Goal: Find specific page/section: Find specific page/section

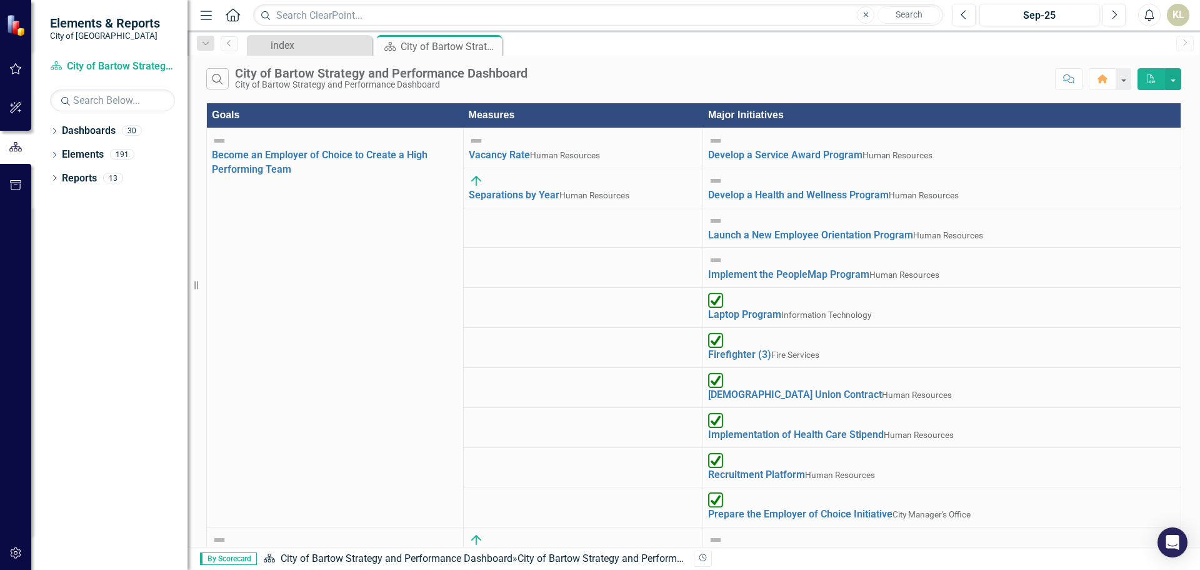
scroll to position [250, 0]
click at [53, 157] on icon "Dropdown" at bounding box center [54, 156] width 9 height 7
click at [44, 181] on icon at bounding box center [42, 178] width 3 height 6
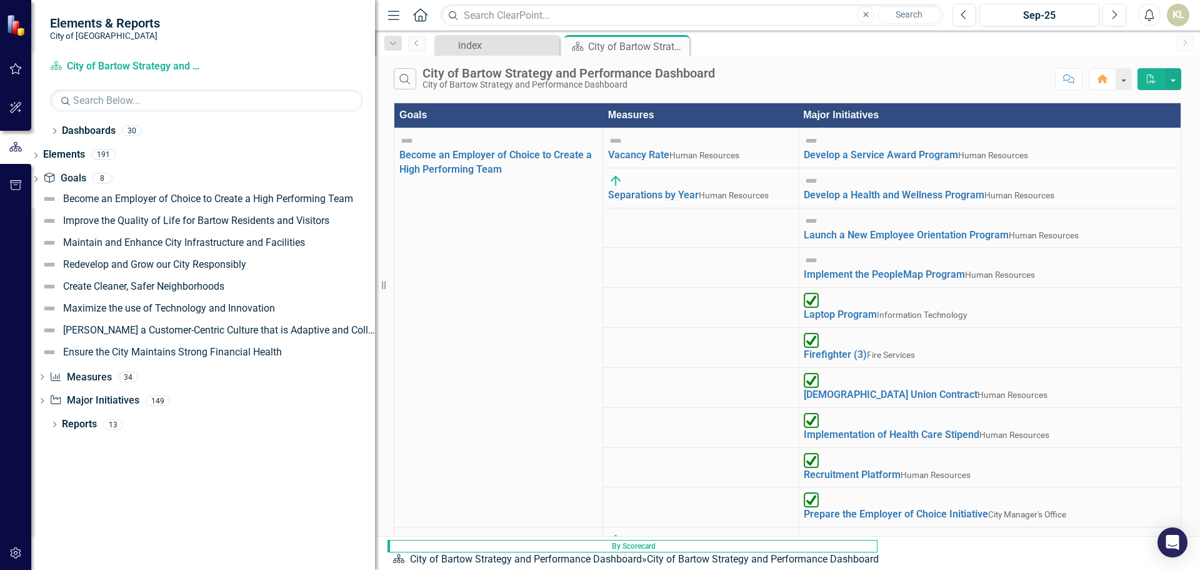
drag, startPoint x: 199, startPoint y: 284, endPoint x: 439, endPoint y: 283, distance: 240.1
click at [439, 283] on div "Elements & Reports City of Bartow Dashboard City of Bartow Strategy and Perform…" at bounding box center [600, 285] width 1200 height 570
click at [46, 376] on icon "Dropdown" at bounding box center [42, 378] width 9 height 7
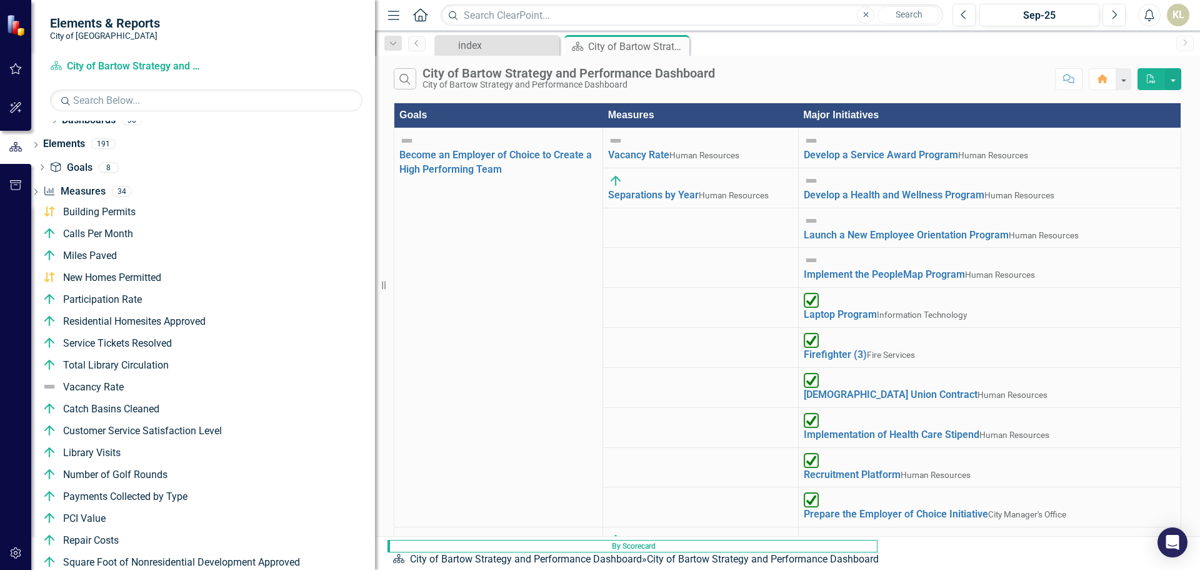
scroll to position [0, 0]
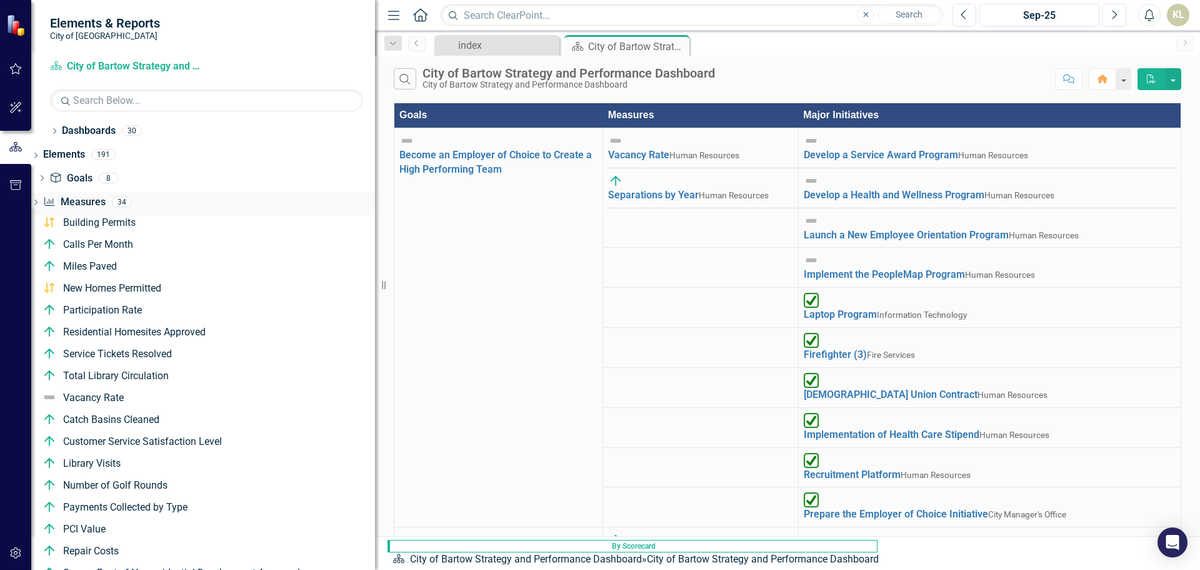
click at [40, 200] on icon "Dropdown" at bounding box center [35, 203] width 9 height 7
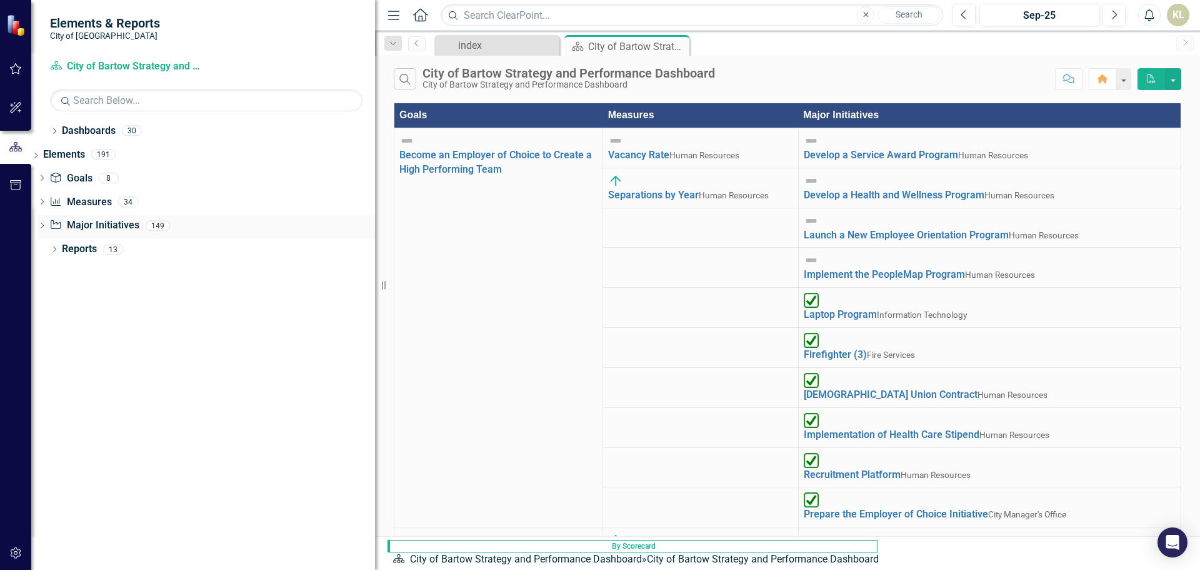
click at [44, 227] on icon at bounding box center [42, 226] width 3 height 6
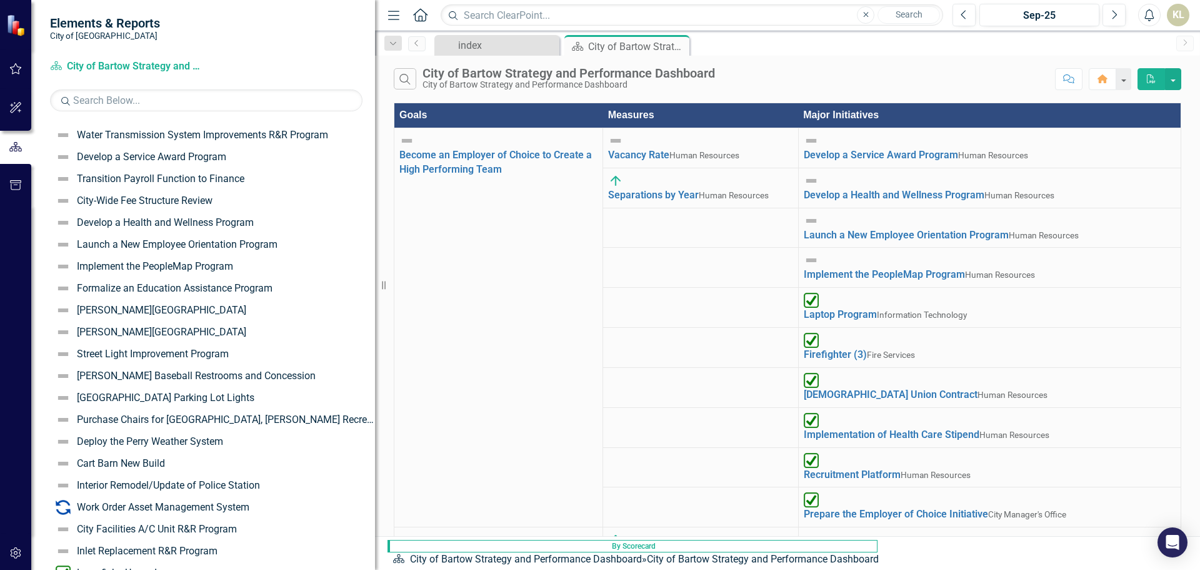
scroll to position [750, 0]
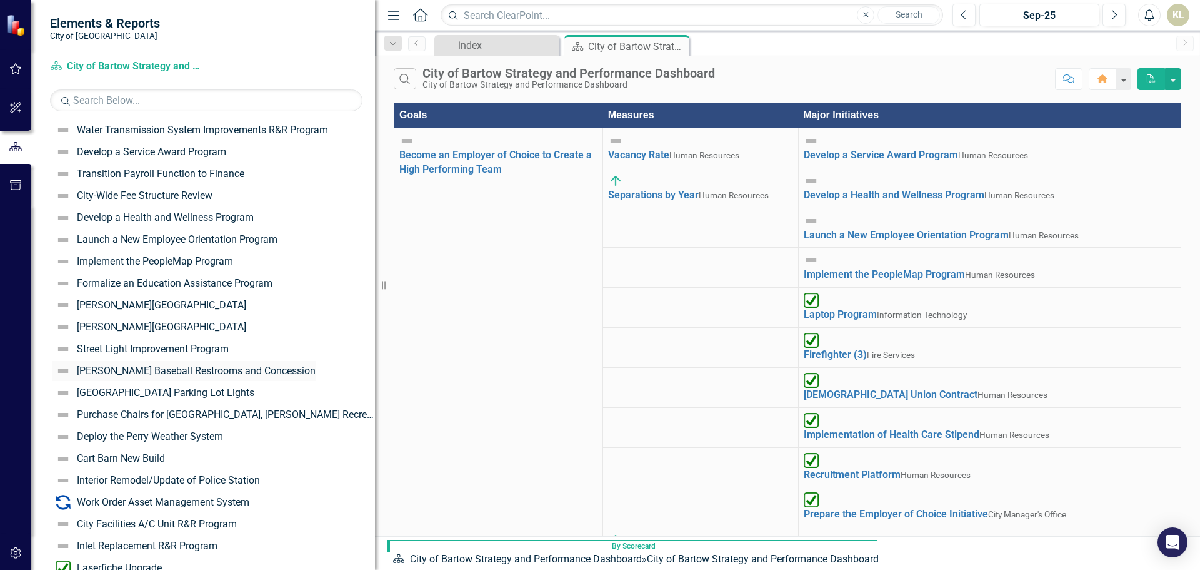
click at [233, 370] on div "[PERSON_NAME] Baseball Restrooms and Concession" at bounding box center [196, 370] width 239 height 11
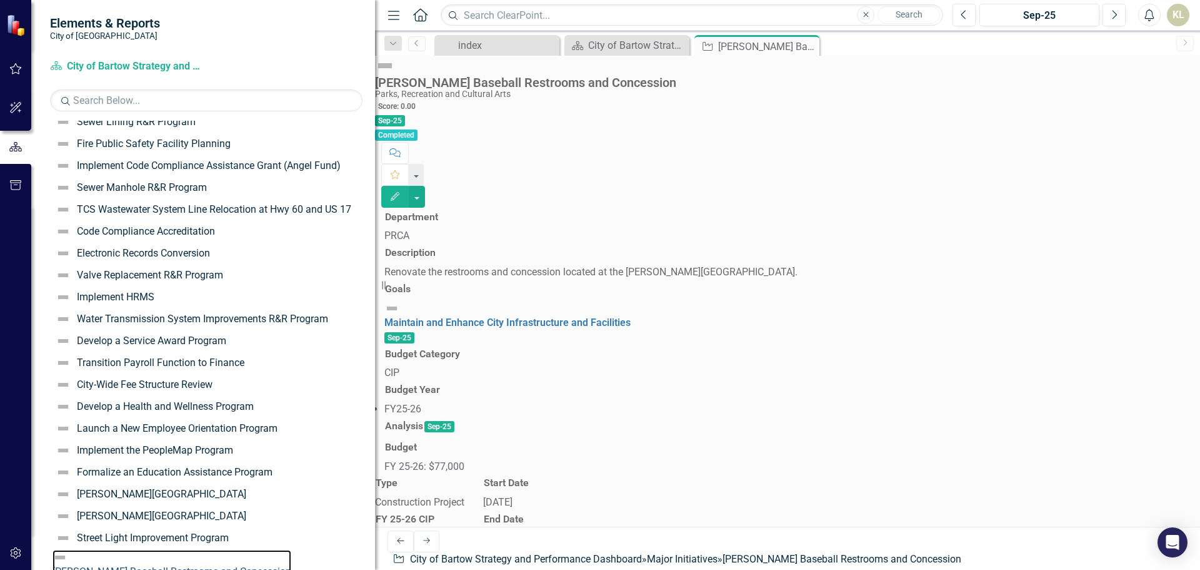
scroll to position [895, 0]
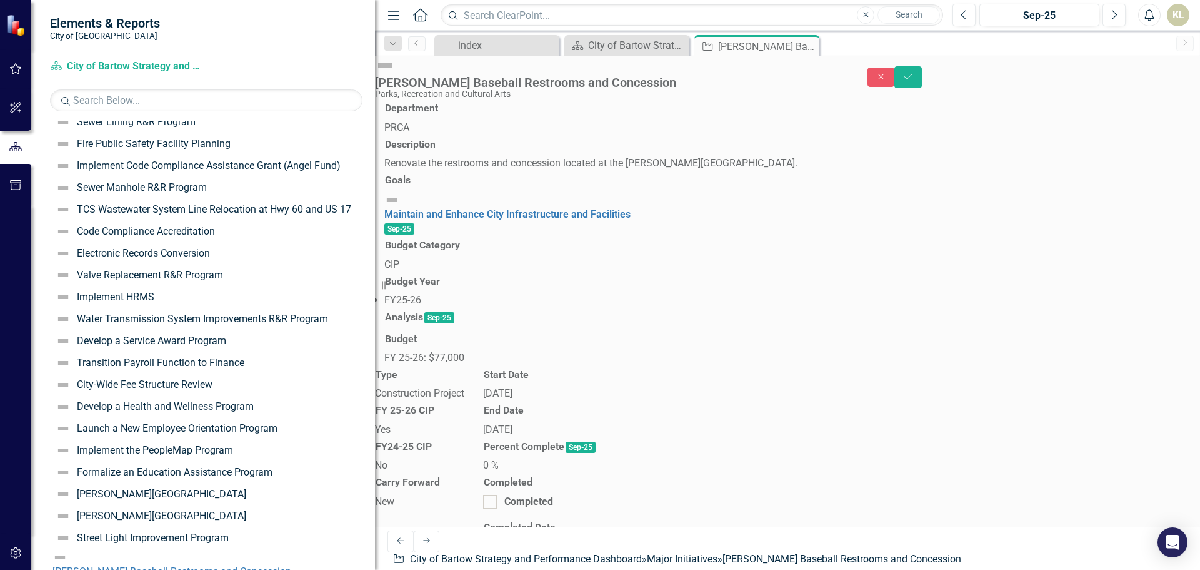
click at [455, 323] on span "Sep-25" at bounding box center [440, 317] width 30 height 11
click at [737, 330] on div at bounding box center [788, 330] width 807 height 0
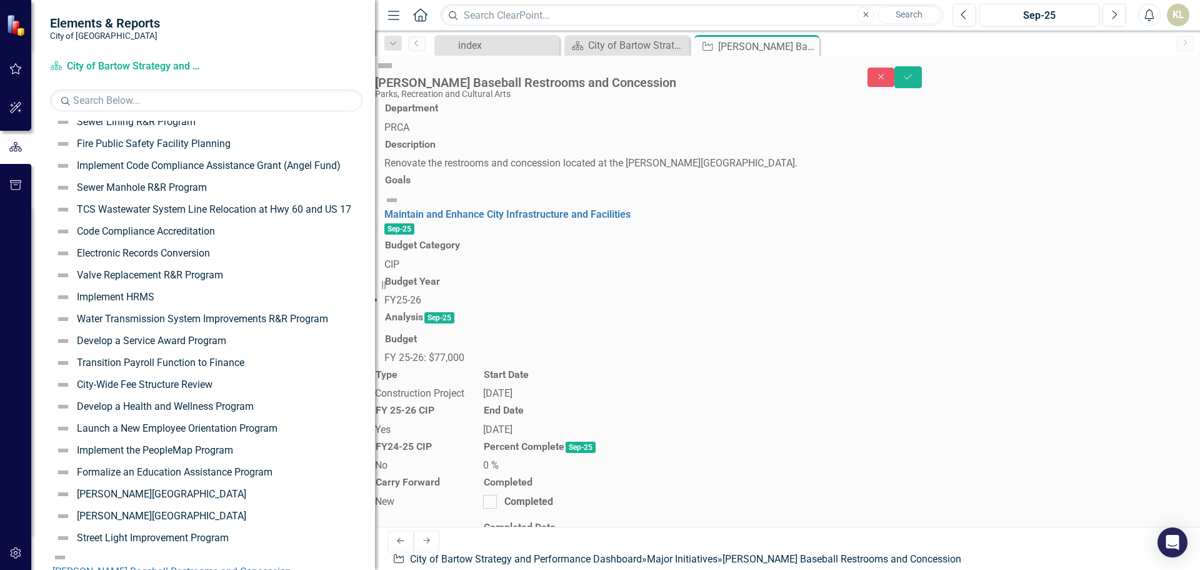
click at [153, 565] on div "[PERSON_NAME] Baseball Restrooms and Concession" at bounding box center [172, 572] width 239 height 14
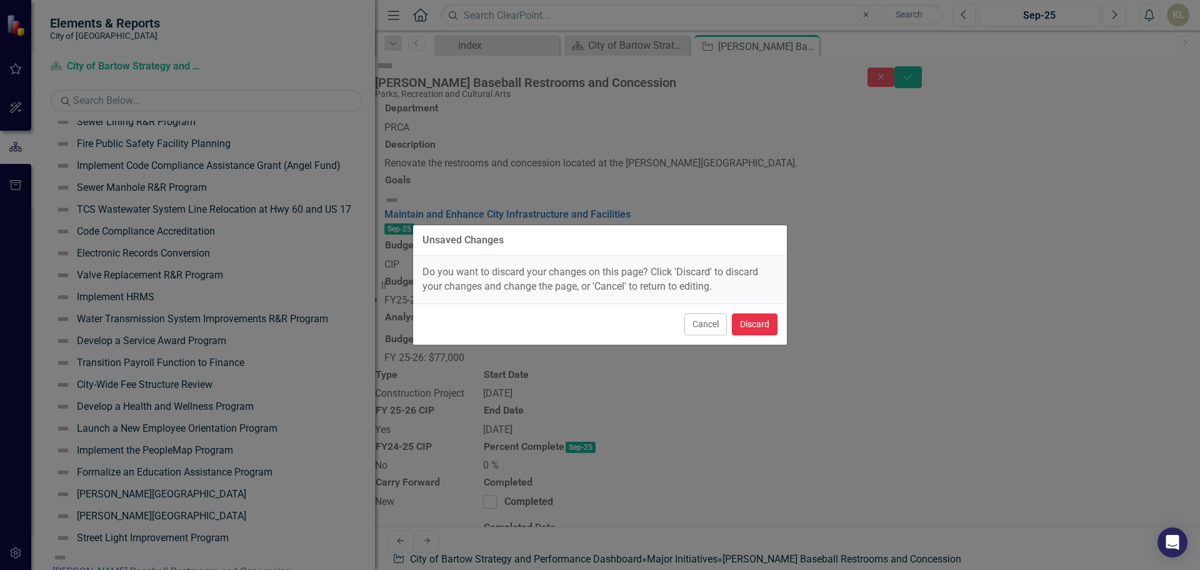
click at [746, 324] on button "Discard" at bounding box center [755, 324] width 46 height 22
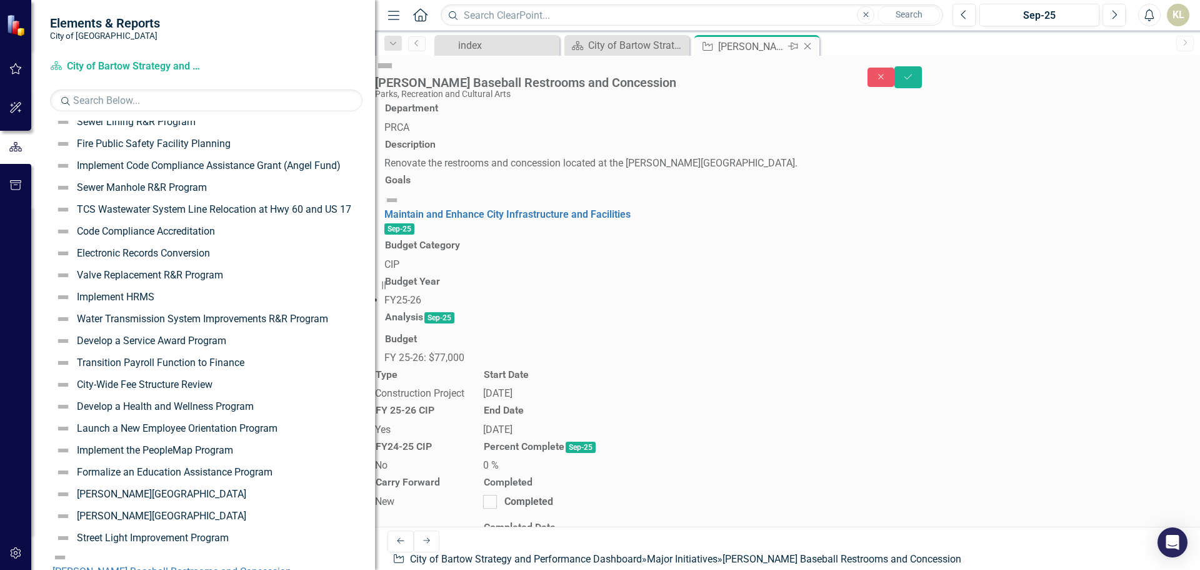
click at [809, 48] on icon "Close" at bounding box center [808, 46] width 13 height 10
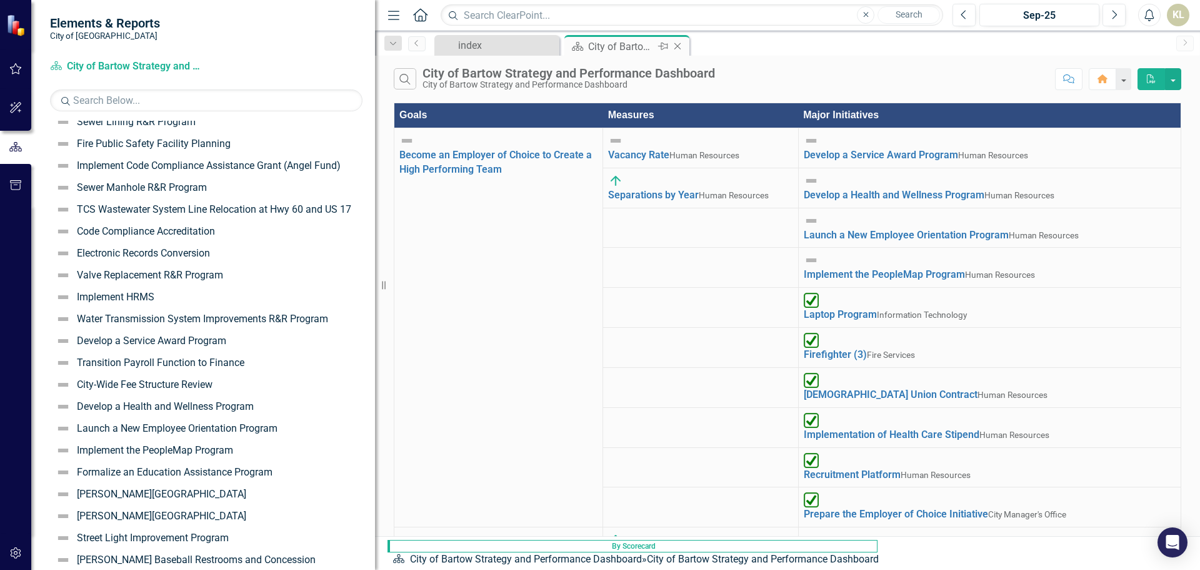
click at [679, 45] on icon at bounding box center [678, 46] width 7 height 7
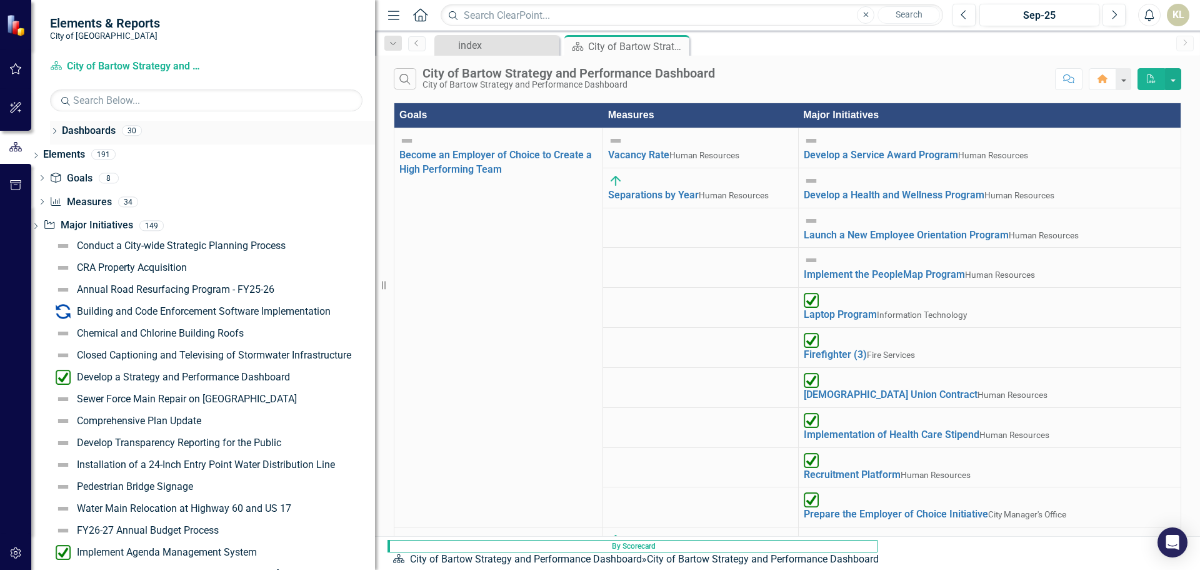
click at [52, 132] on icon "Dropdown" at bounding box center [54, 132] width 9 height 7
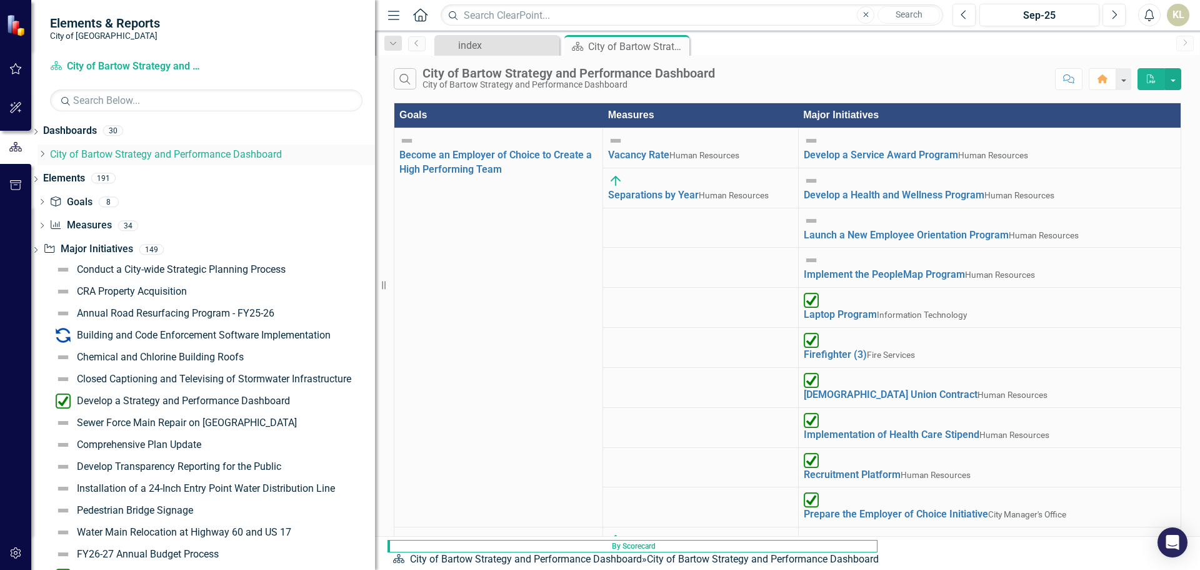
click at [47, 157] on icon "Dropdown" at bounding box center [42, 154] width 9 height 8
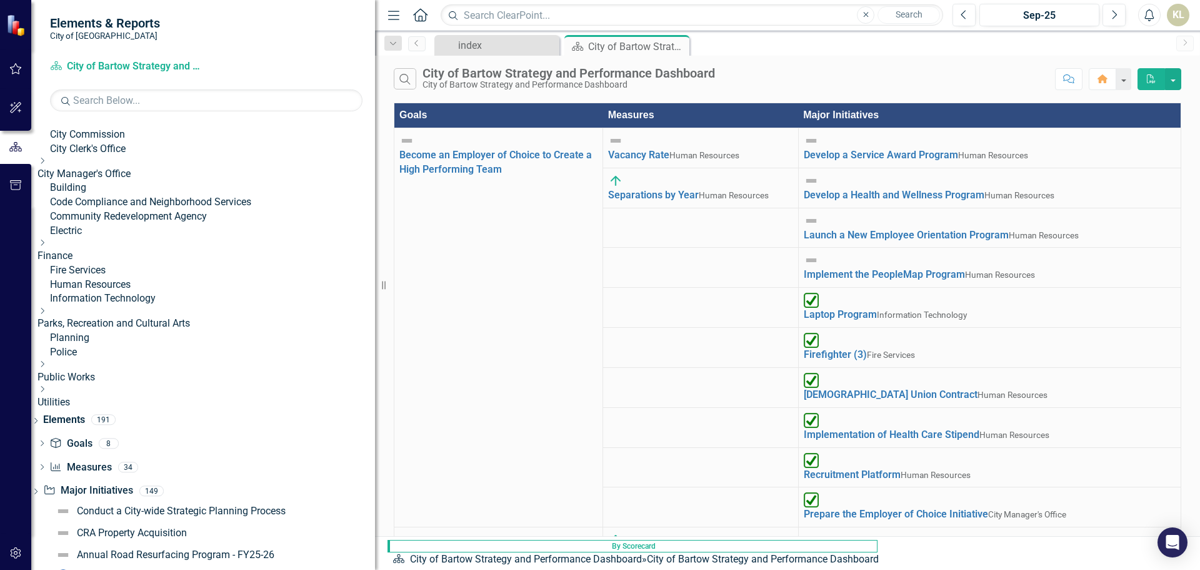
scroll to position [63, 0]
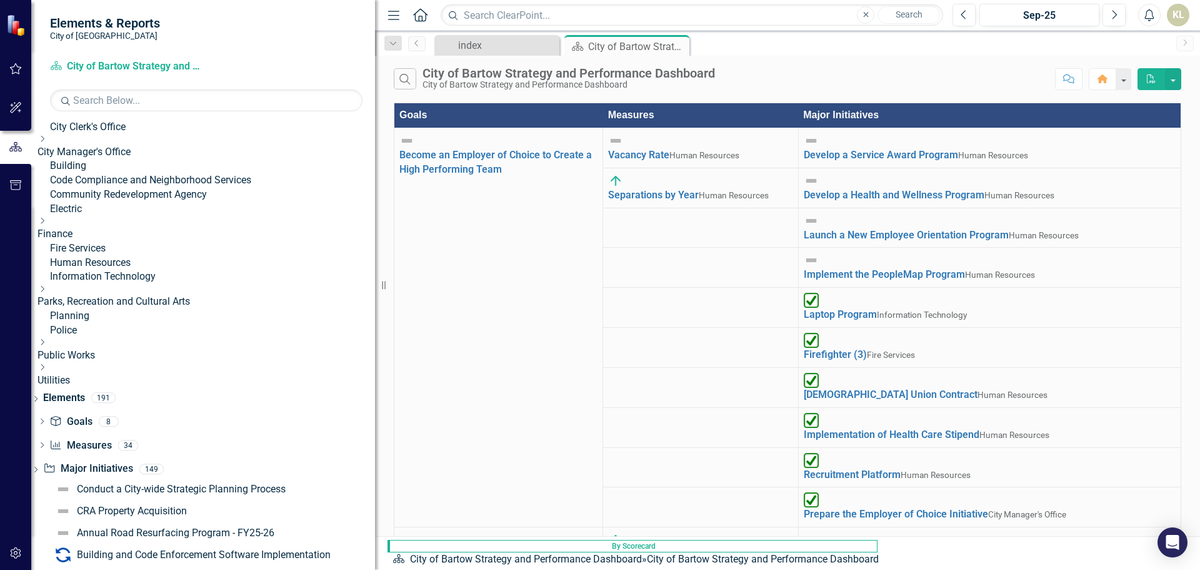
click at [103, 309] on link "Parks, Recreation and Cultural Arts" at bounding box center [207, 301] width 338 height 14
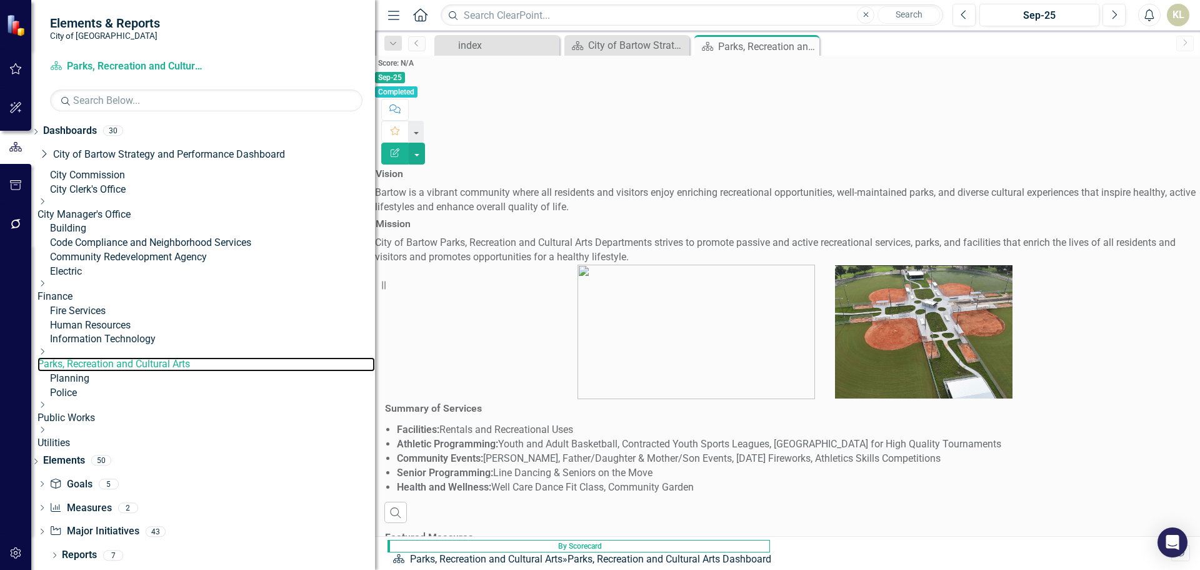
scroll to position [63, 0]
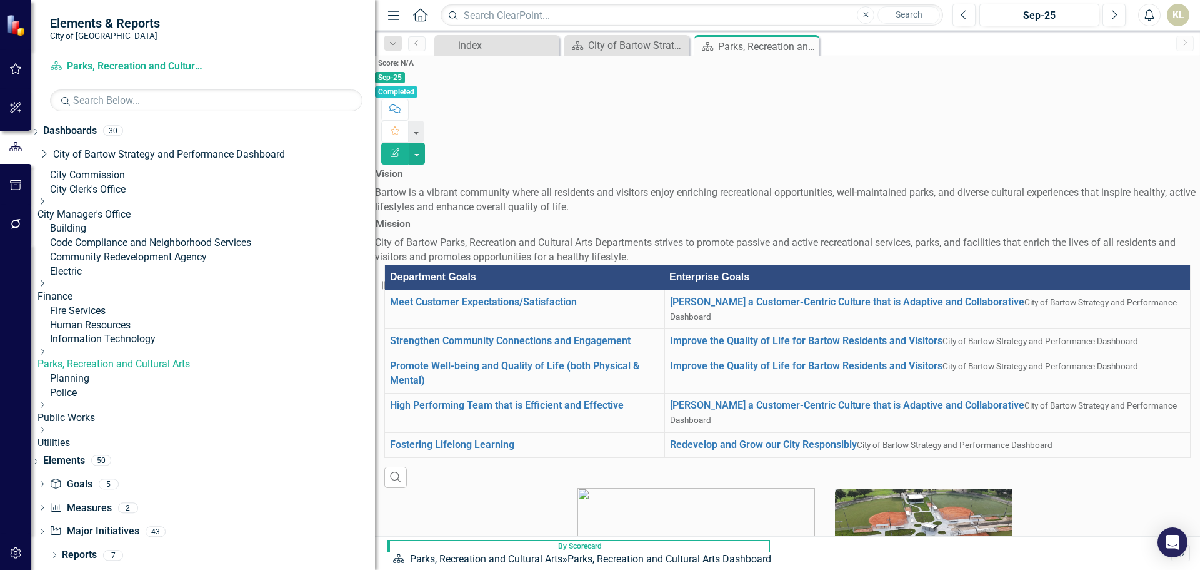
click at [47, 355] on icon "Dropdown" at bounding box center [42, 352] width 9 height 8
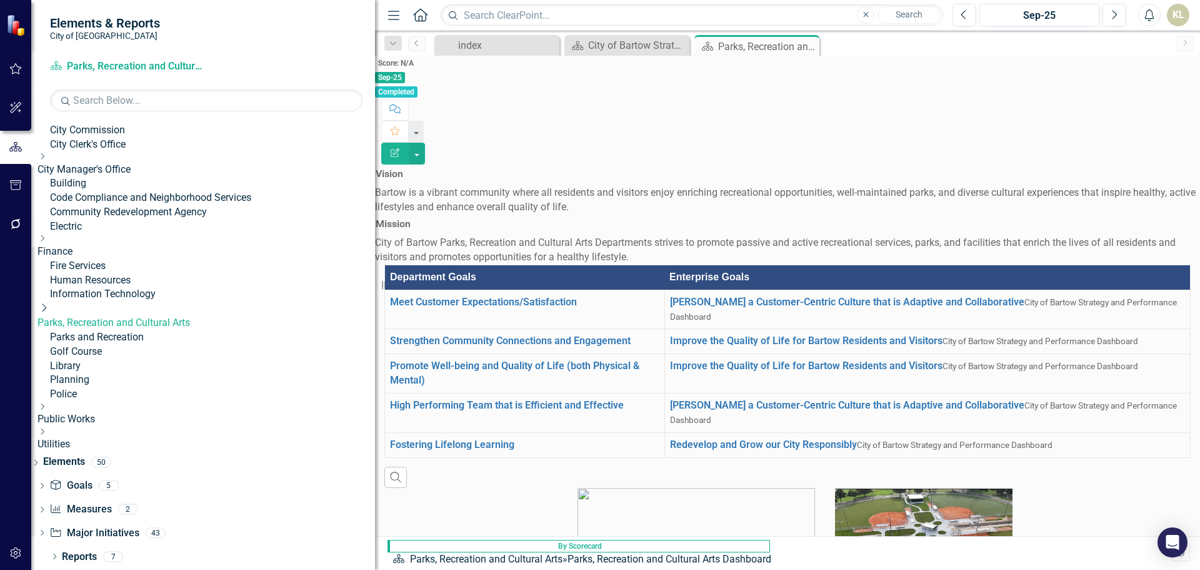
click at [109, 345] on link "Parks and Recreation" at bounding box center [212, 337] width 325 height 14
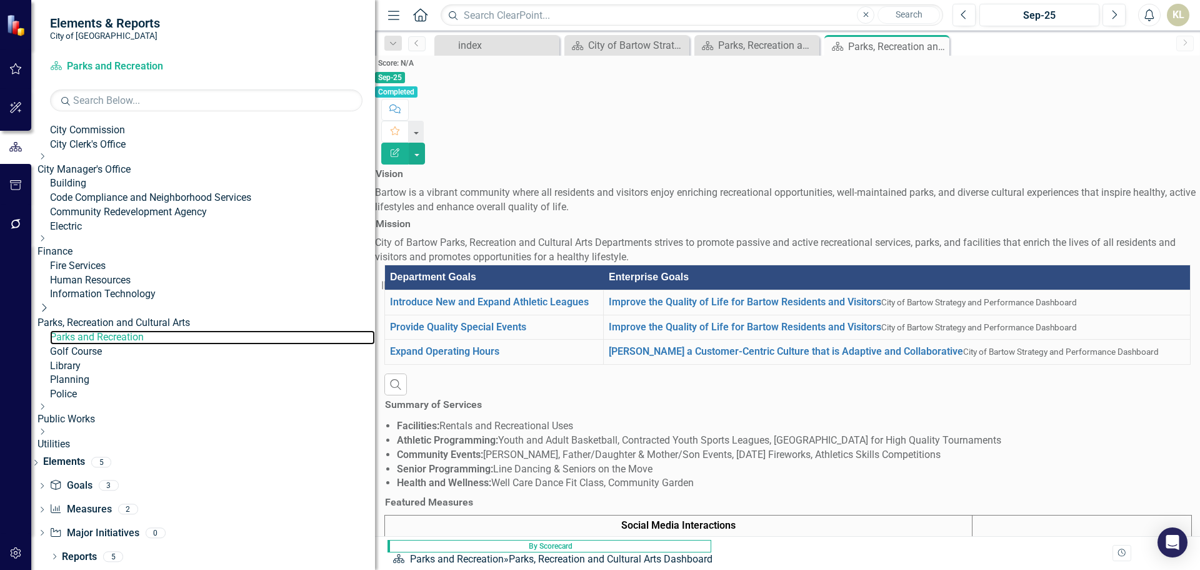
scroll to position [640, 0]
